Goal: Transaction & Acquisition: Purchase product/service

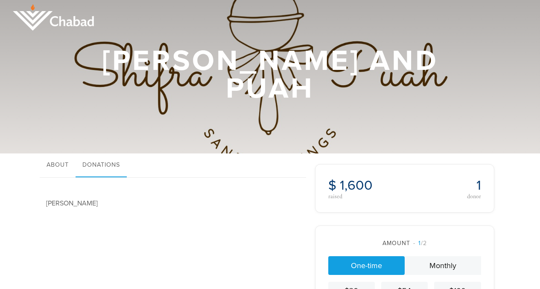
scroll to position [97, 0]
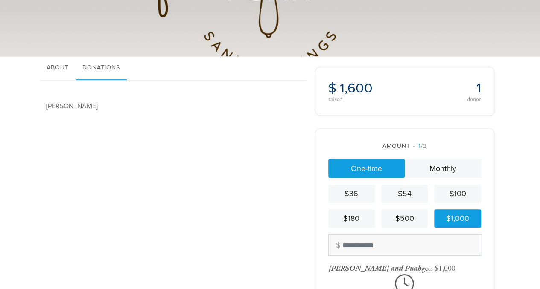
click at [270, 241] on div "Welcome to [PERSON_NAME] of [PERSON_NAME][GEOGRAPHIC_DATA], an initiative by wo…" at bounding box center [174, 257] width 269 height 353
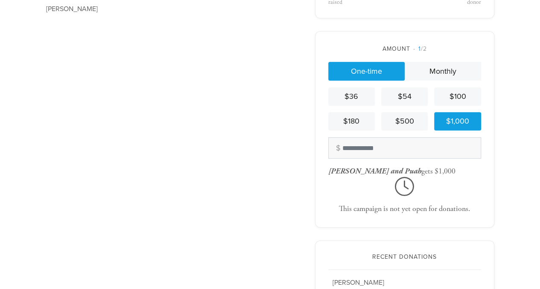
scroll to position [222, 0]
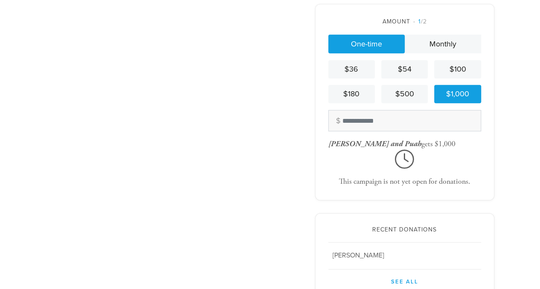
click at [410, 159] on icon at bounding box center [404, 159] width 153 height 19
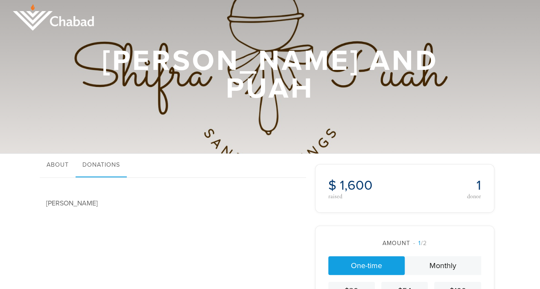
scroll to position [0, 0]
click at [60, 164] on link "About" at bounding box center [58, 166] width 36 height 24
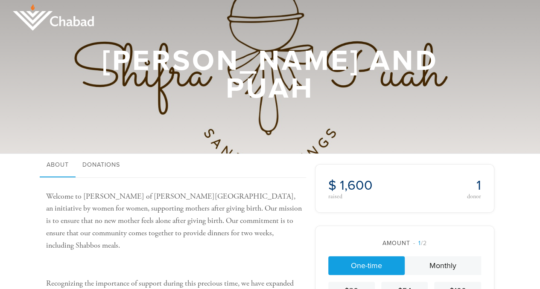
click at [64, 220] on p "Welcome to [PERSON_NAME] of [PERSON_NAME][GEOGRAPHIC_DATA], an initiative by wo…" at bounding box center [174, 221] width 256 height 61
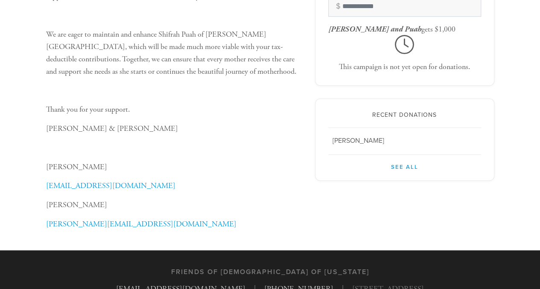
scroll to position [371, 0]
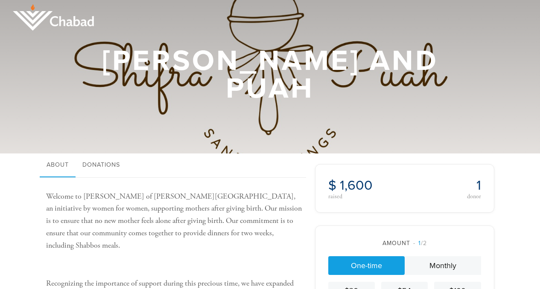
scroll to position [85, 0]
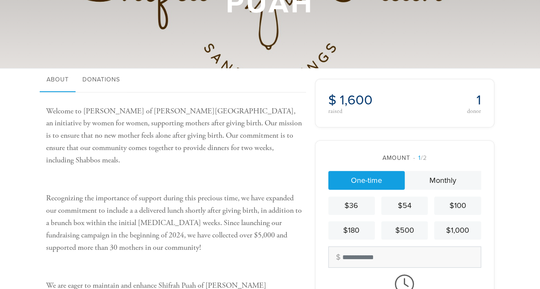
click at [378, 189] on link "One-time" at bounding box center [366, 180] width 76 height 19
click at [433, 181] on link "Monthly" at bounding box center [443, 180] width 76 height 19
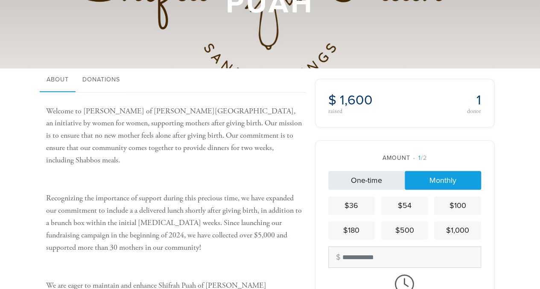
click at [361, 172] on link "One-time" at bounding box center [366, 180] width 76 height 19
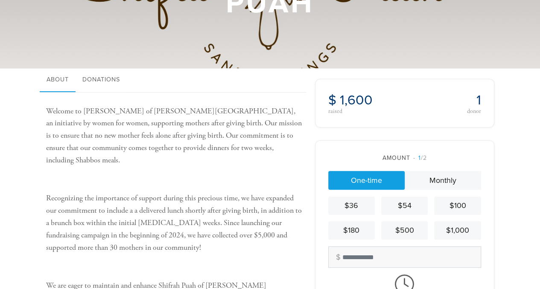
click at [296, 174] on p at bounding box center [174, 180] width 256 height 12
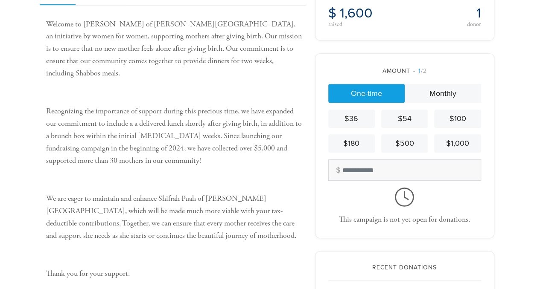
scroll to position [171, 0]
